Goal: Task Accomplishment & Management: Use online tool/utility

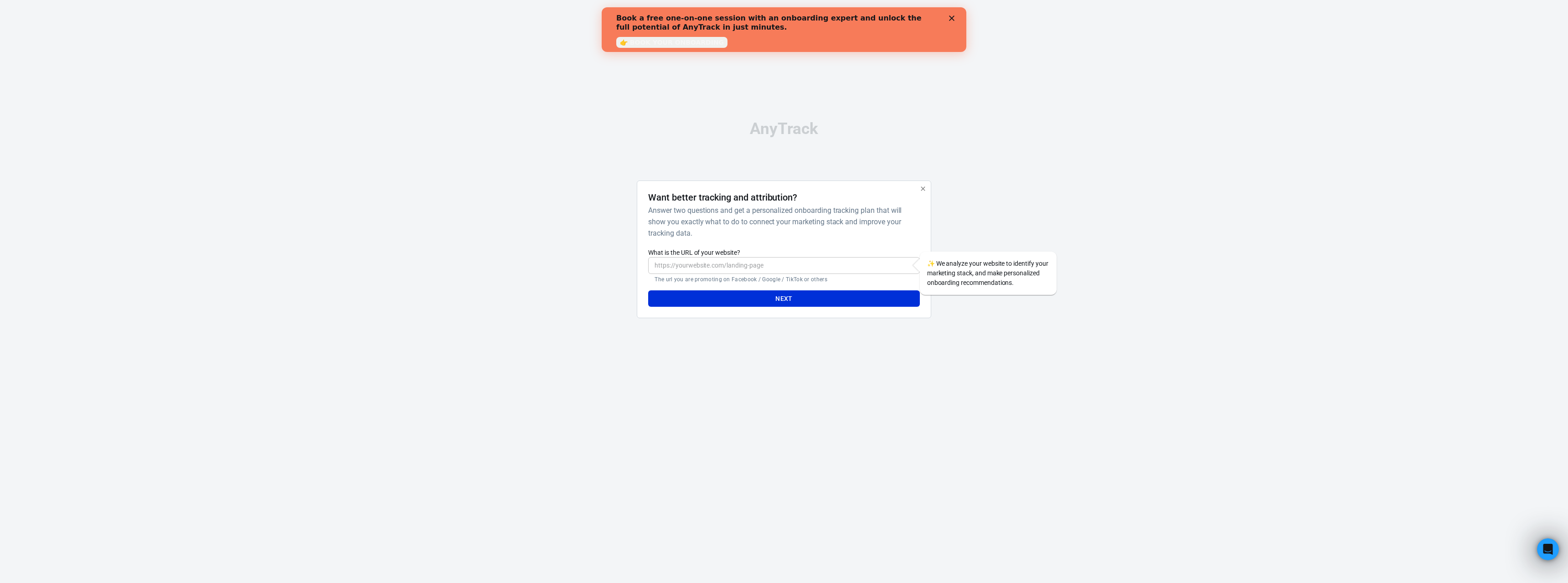
click at [764, 267] on input "What is the URL of your website?" at bounding box center [784, 266] width 271 height 17
type input "[URL][DOMAIN_NAME]"
click at [807, 299] on button "Next" at bounding box center [784, 299] width 271 height 17
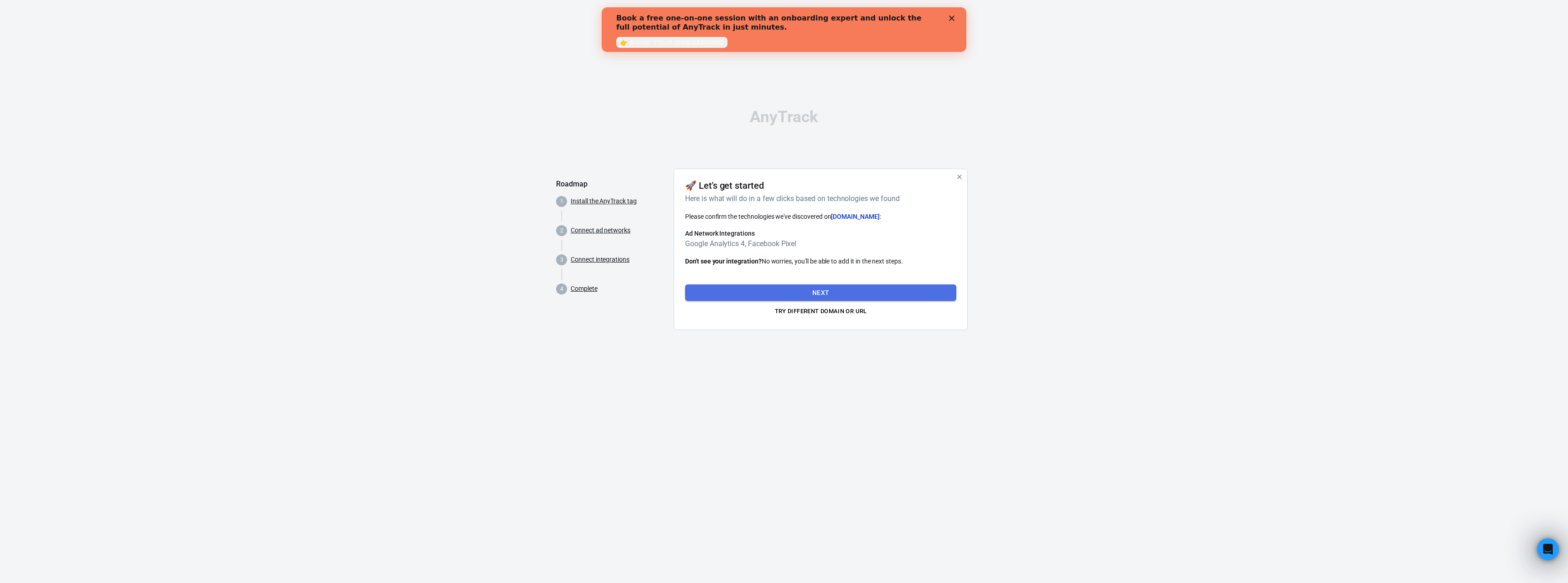
click at [949, 296] on button "Next" at bounding box center [821, 293] width 271 height 17
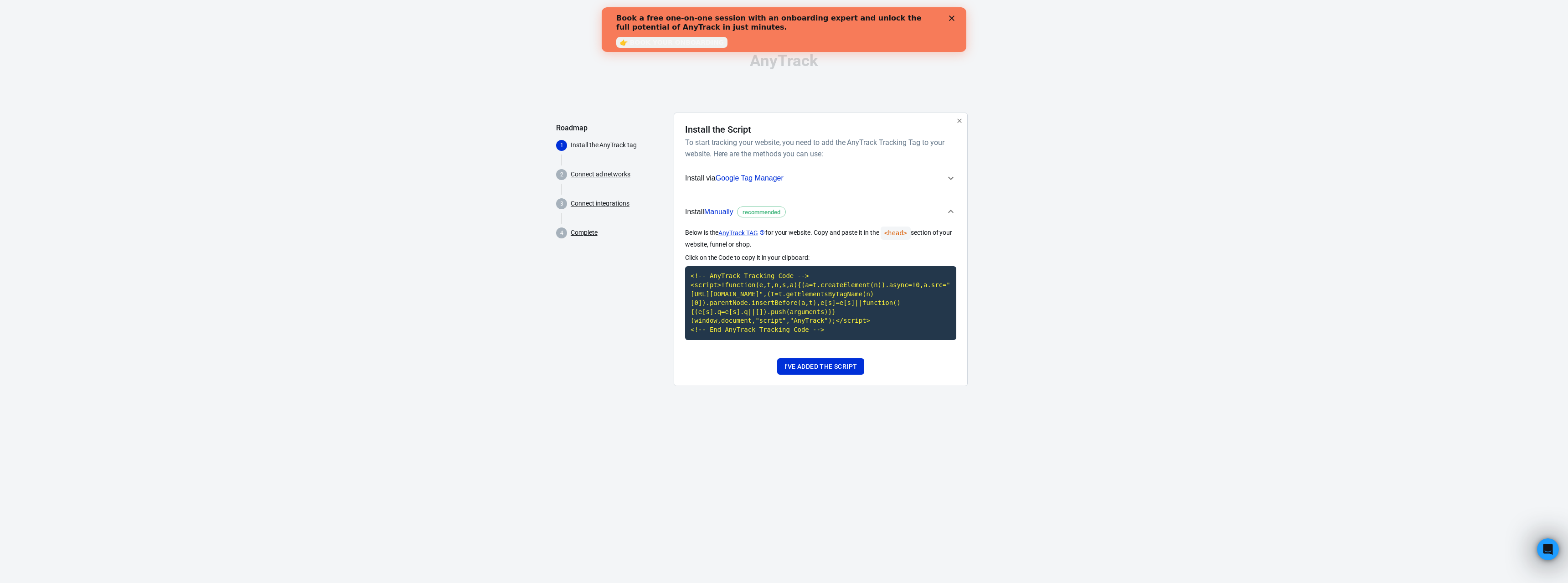
click at [878, 178] on span "Install via Google Tag Manager" at bounding box center [815, 178] width 260 height 12
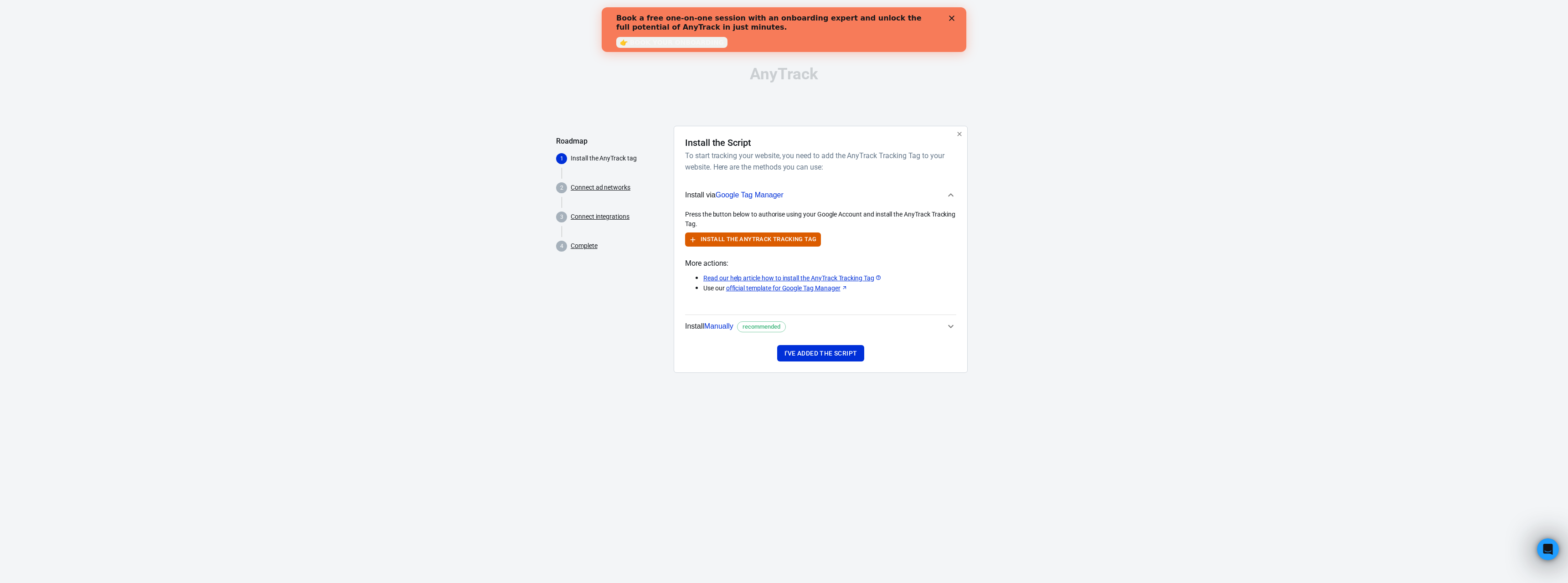
click at [929, 328] on span "Install Manually recommended" at bounding box center [815, 326] width 260 height 12
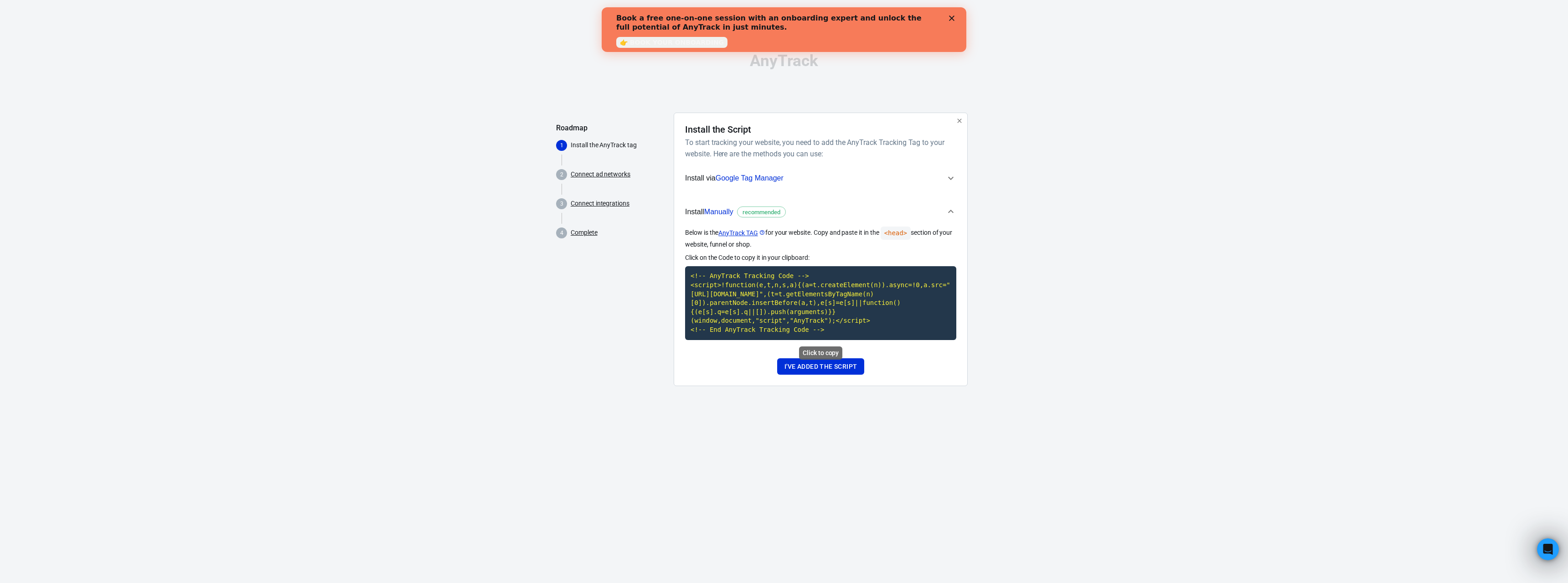
click at [797, 316] on code "<!-- AnyTrack Tracking Code --> <script>!function(e,t,n,s,a){(a=t.createElement…" at bounding box center [821, 303] width 271 height 73
click at [832, 308] on code "<!-- AnyTrack Tracking Code --> <script>!function(e,t,n,s,a){(a=t.createElement…" at bounding box center [821, 303] width 271 height 73
